Goal: Task Accomplishment & Management: Use online tool/utility

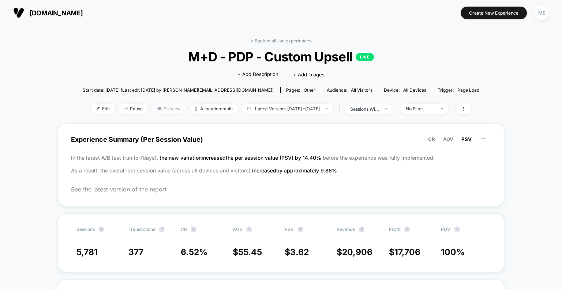
click at [155, 109] on span "Preview" at bounding box center [169, 109] width 34 height 10
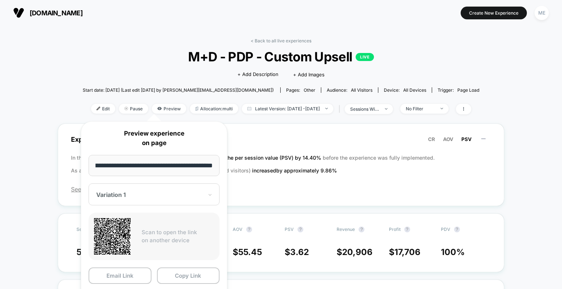
click at [187, 204] on div "Variation 1" at bounding box center [153, 195] width 131 height 22
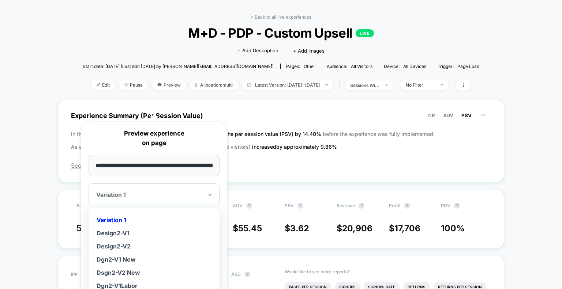
scroll to position [37, 0]
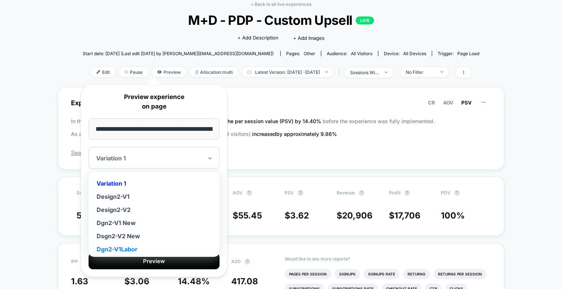
click at [127, 248] on div "Dgn2-V1Labor" at bounding box center [154, 249] width 124 height 13
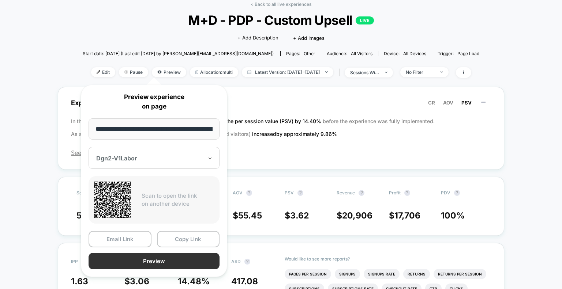
click at [173, 260] on button "Preview" at bounding box center [153, 261] width 131 height 16
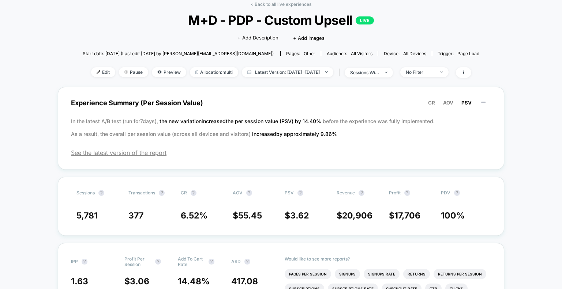
click at [152, 73] on span "Preview" at bounding box center [169, 72] width 34 height 10
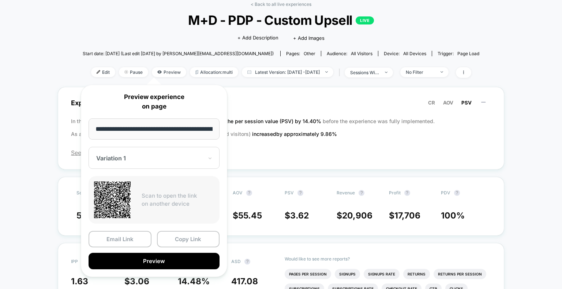
scroll to position [0, 115]
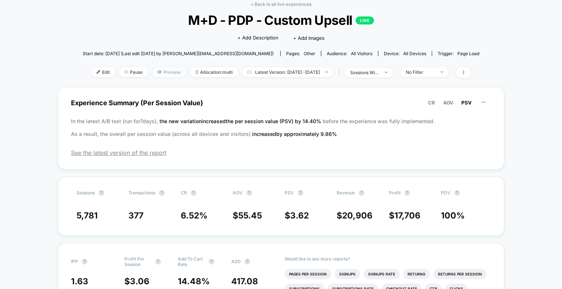
click at [152, 74] on span "Preview" at bounding box center [169, 72] width 34 height 10
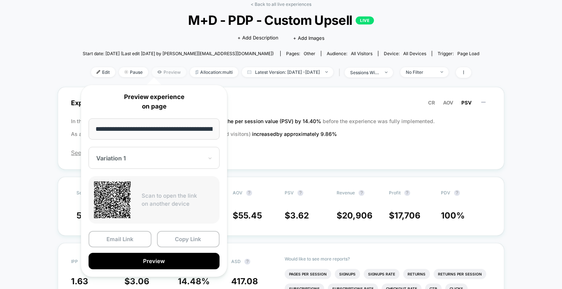
scroll to position [0, 115]
click at [157, 147] on div "**********" at bounding box center [154, 181] width 146 height 192
click at [156, 158] on div at bounding box center [149, 158] width 107 height 7
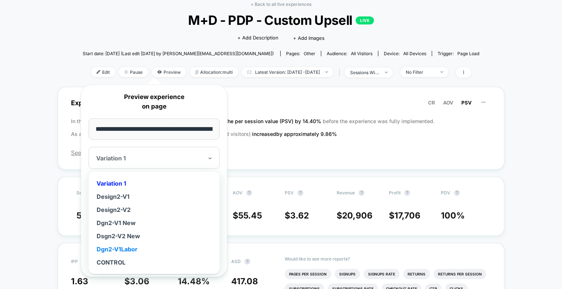
click at [135, 250] on div "Dgn2-V1Labor" at bounding box center [154, 249] width 124 height 13
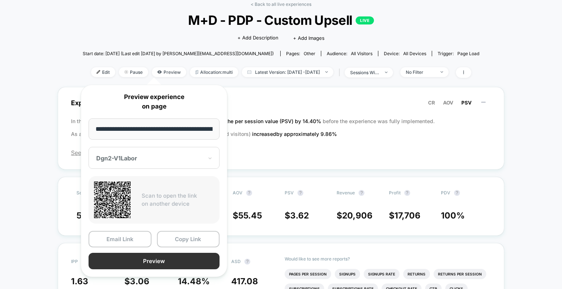
click at [133, 261] on button "Preview" at bounding box center [153, 261] width 131 height 16
